Goal: Navigation & Orientation: Find specific page/section

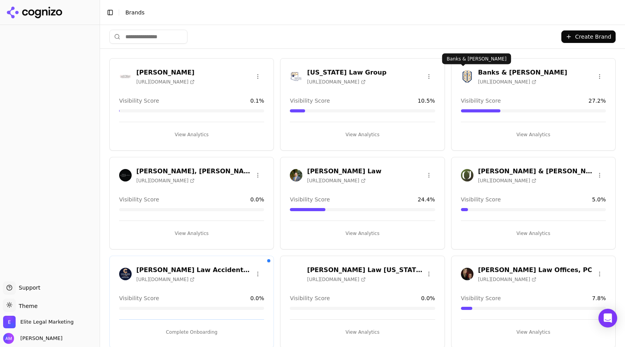
click at [469, 68] on div "Banks & [PERSON_NAME] [URL][DOMAIN_NAME]" at bounding box center [514, 76] width 106 height 17
click at [484, 76] on div "Banks & [PERSON_NAME] [URL][DOMAIN_NAME]" at bounding box center [522, 76] width 89 height 17
click at [511, 74] on h3 "Banks & [PERSON_NAME]" at bounding box center [522, 72] width 89 height 9
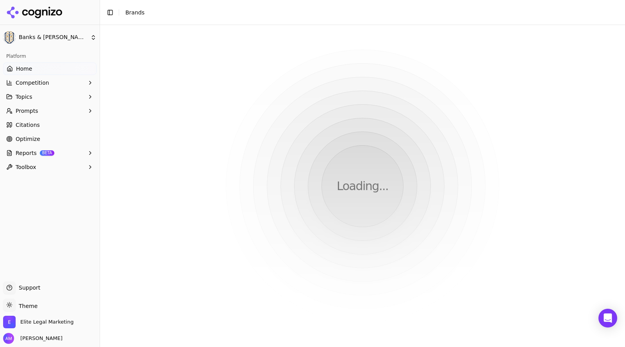
click at [531, 133] on html "Banks & [PERSON_NAME] Platform Home Competition Topics Prompts Citations Optimi…" at bounding box center [312, 173] width 625 height 347
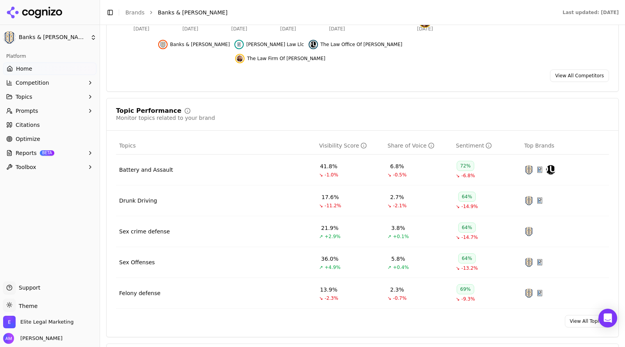
scroll to position [253, 0]
